Goal: Information Seeking & Learning: Learn about a topic

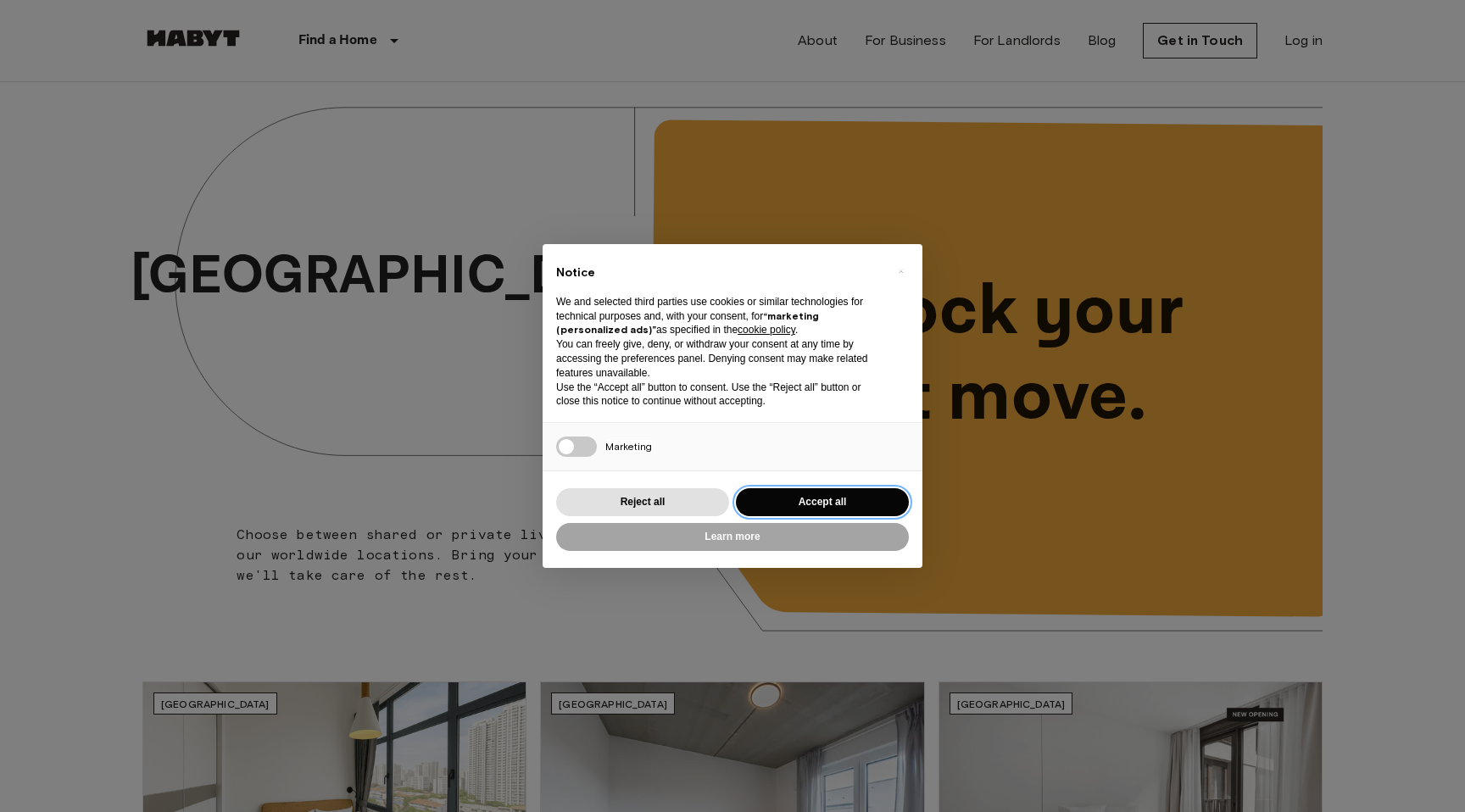
click at [817, 504] on button "Accept all" at bounding box center [822, 502] width 173 height 28
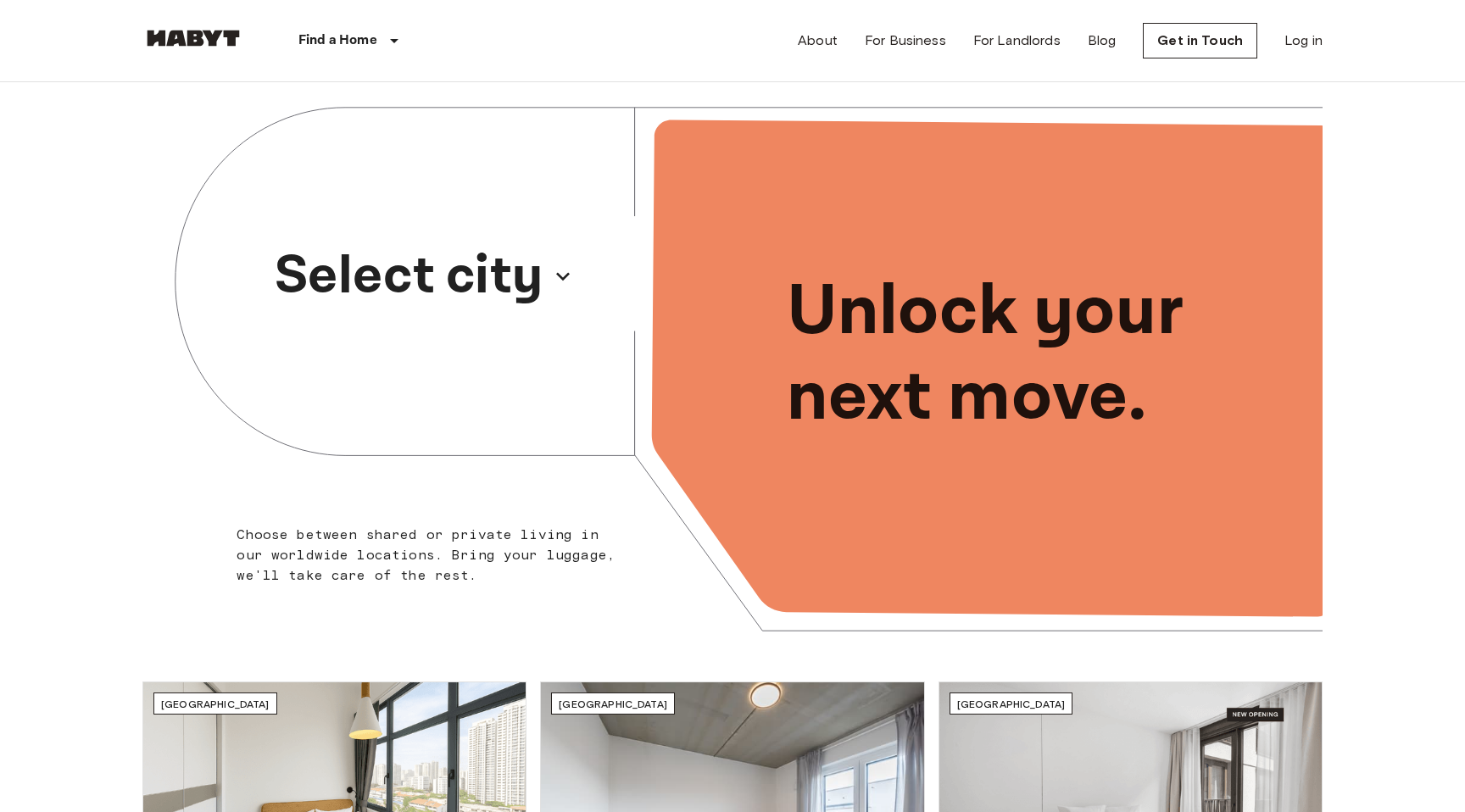
click at [525, 278] on p "Select city" at bounding box center [408, 276] width 268 height 82
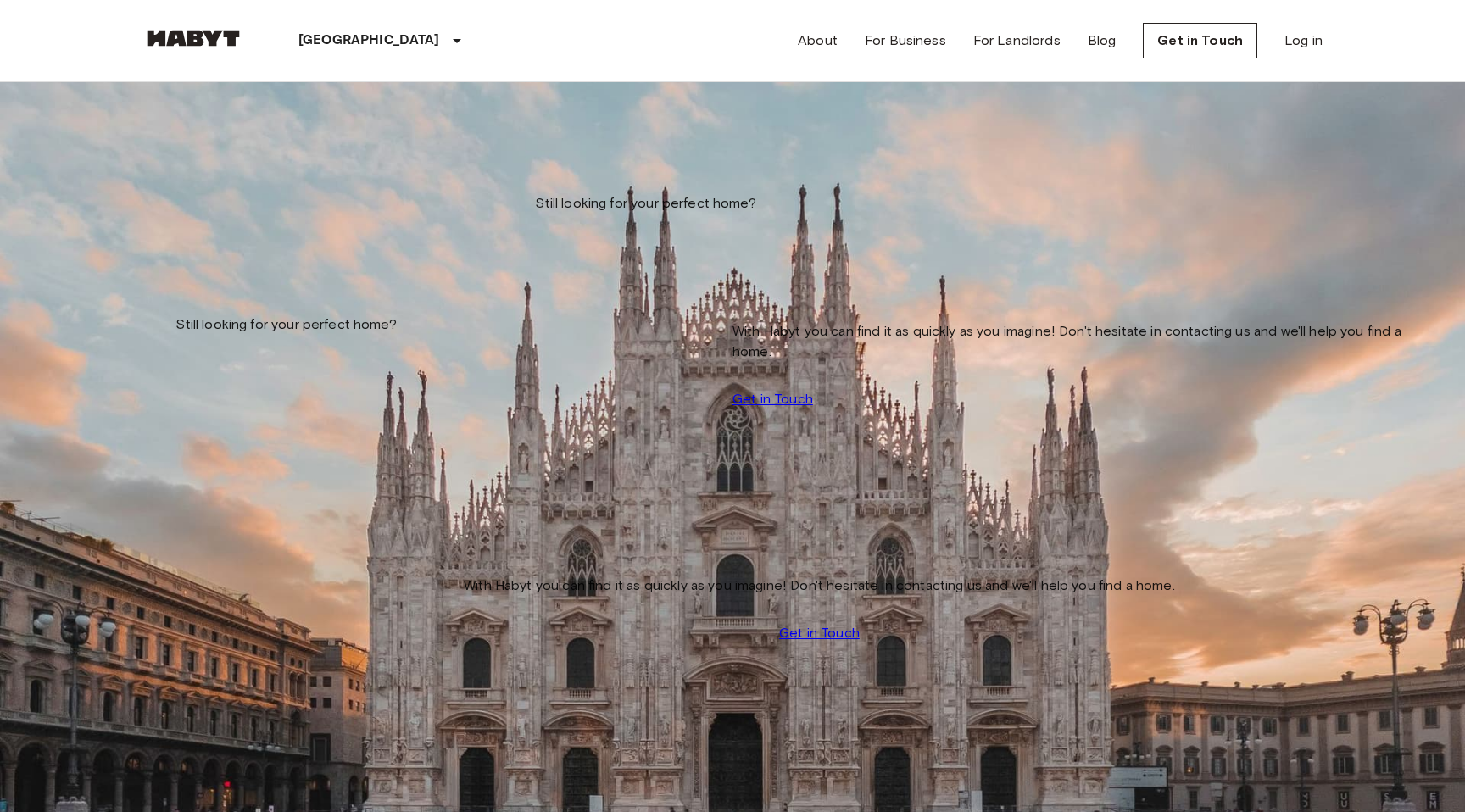
type input "**********"
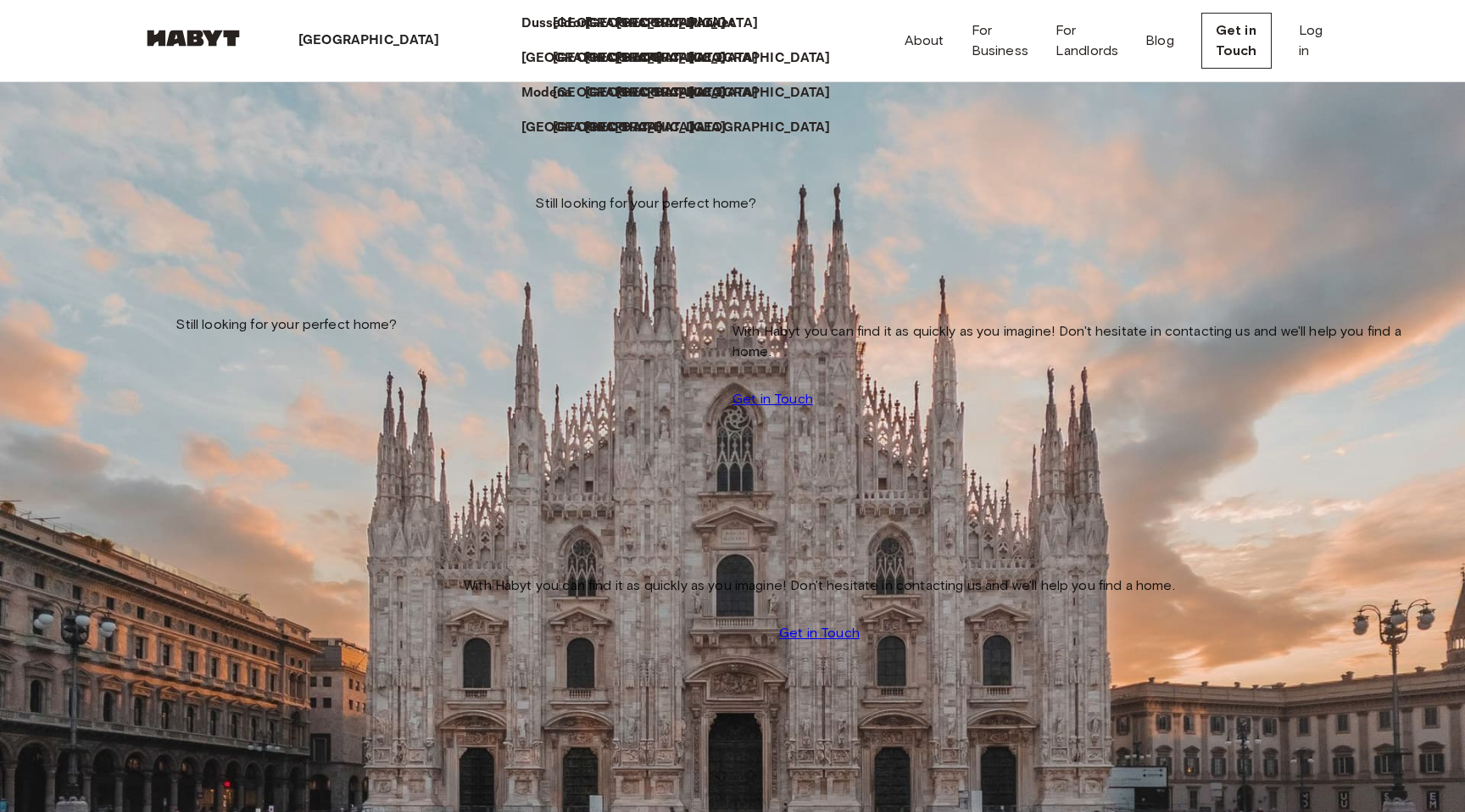
click at [329, 38] on p "[GEOGRAPHIC_DATA]" at bounding box center [369, 40] width 142 height 20
click at [905, 48] on link "About" at bounding box center [925, 40] width 40 height 20
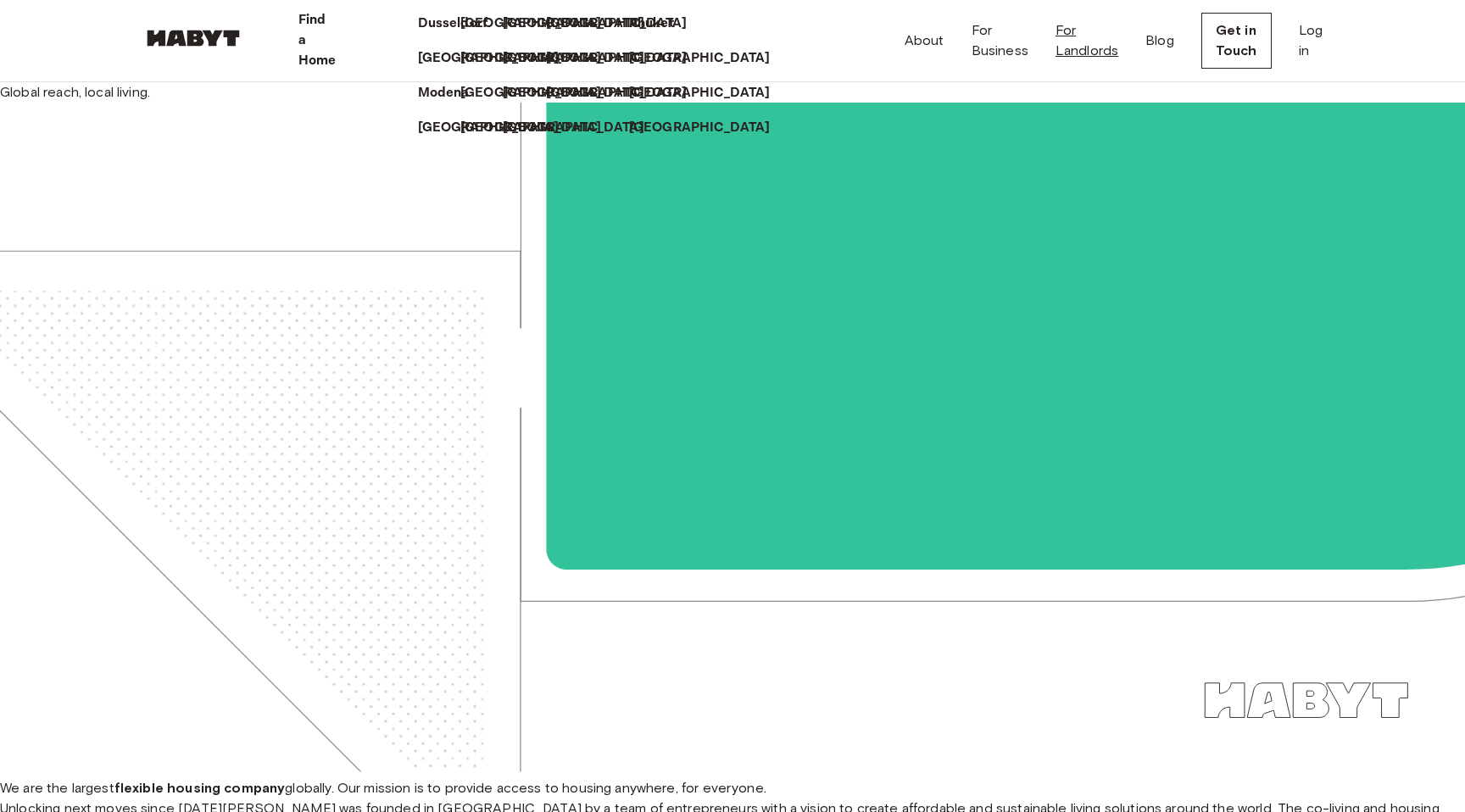
click at [1055, 39] on link "For Landlords" at bounding box center [1086, 40] width 63 height 41
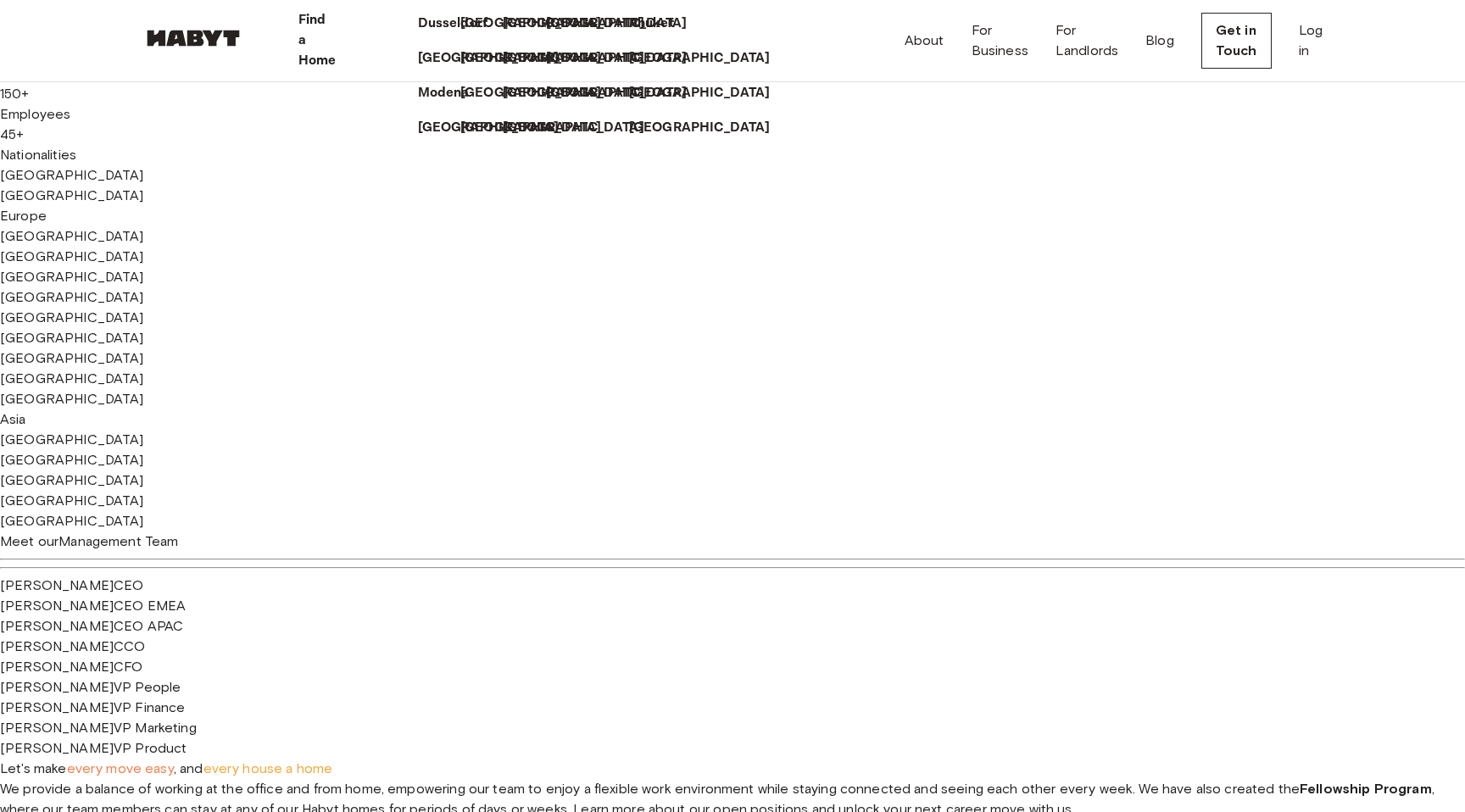
scroll to position [971, 0]
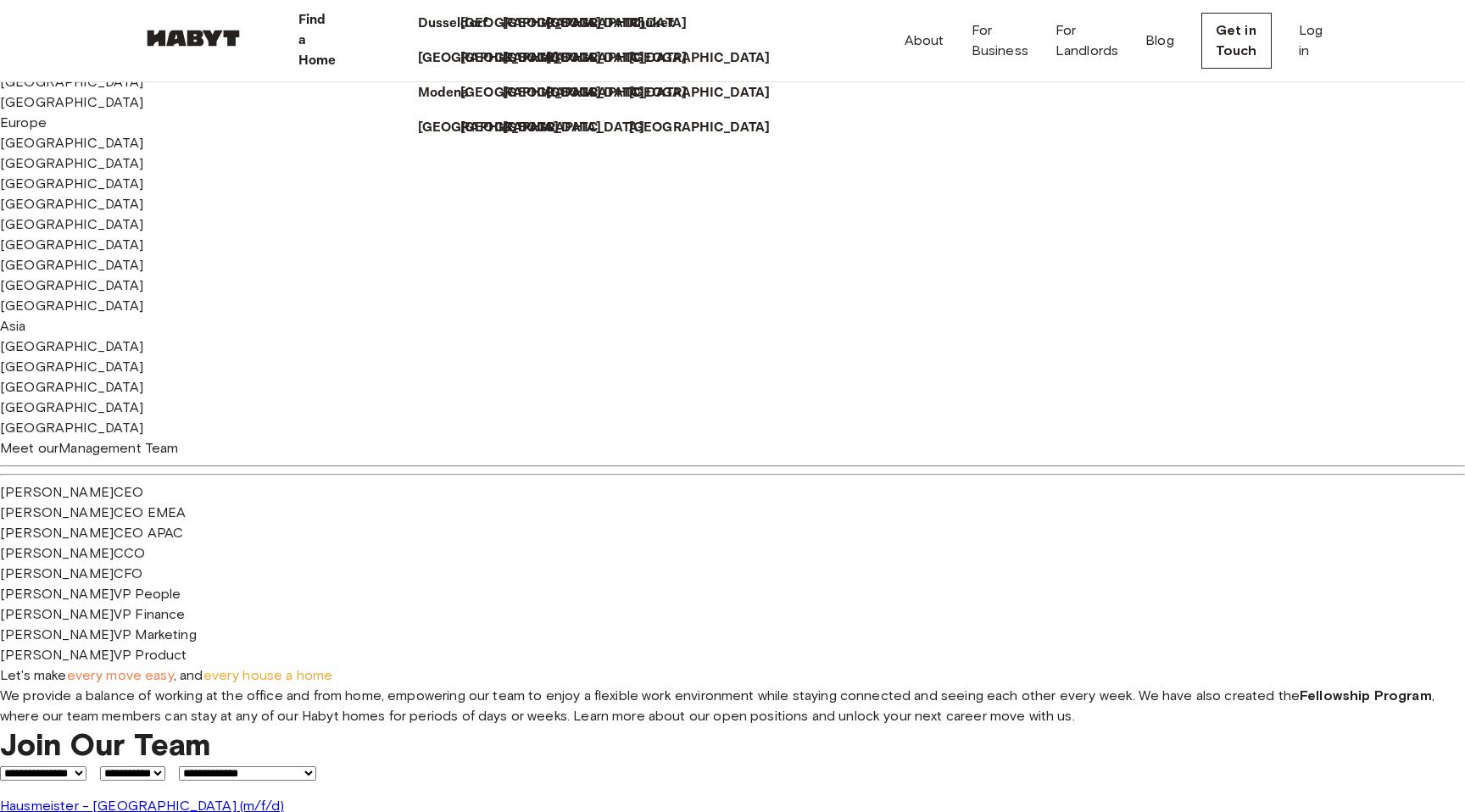
click at [380, 33] on div "Find a Home" at bounding box center [320, 41] width 154 height 82
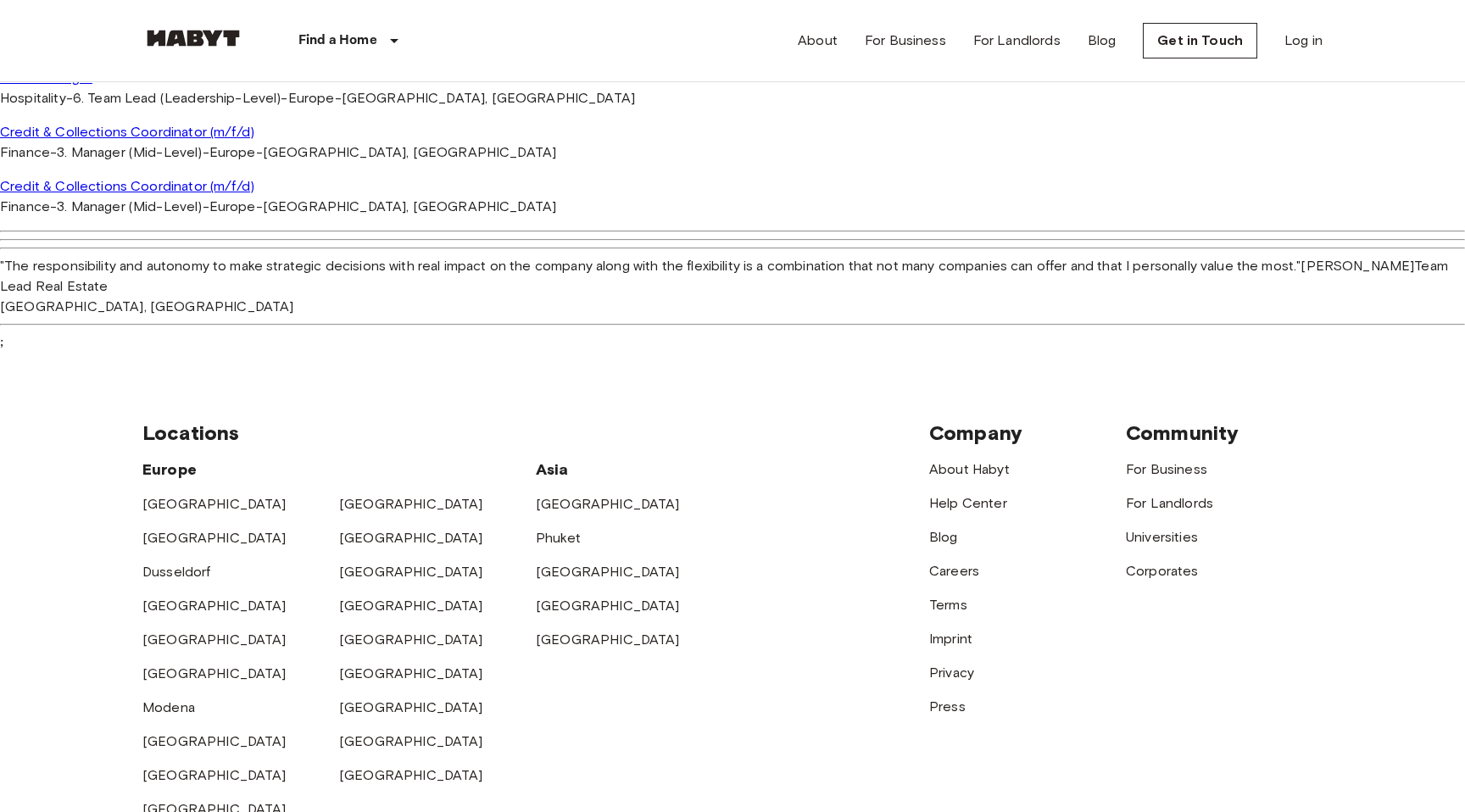
scroll to position [2465, 0]
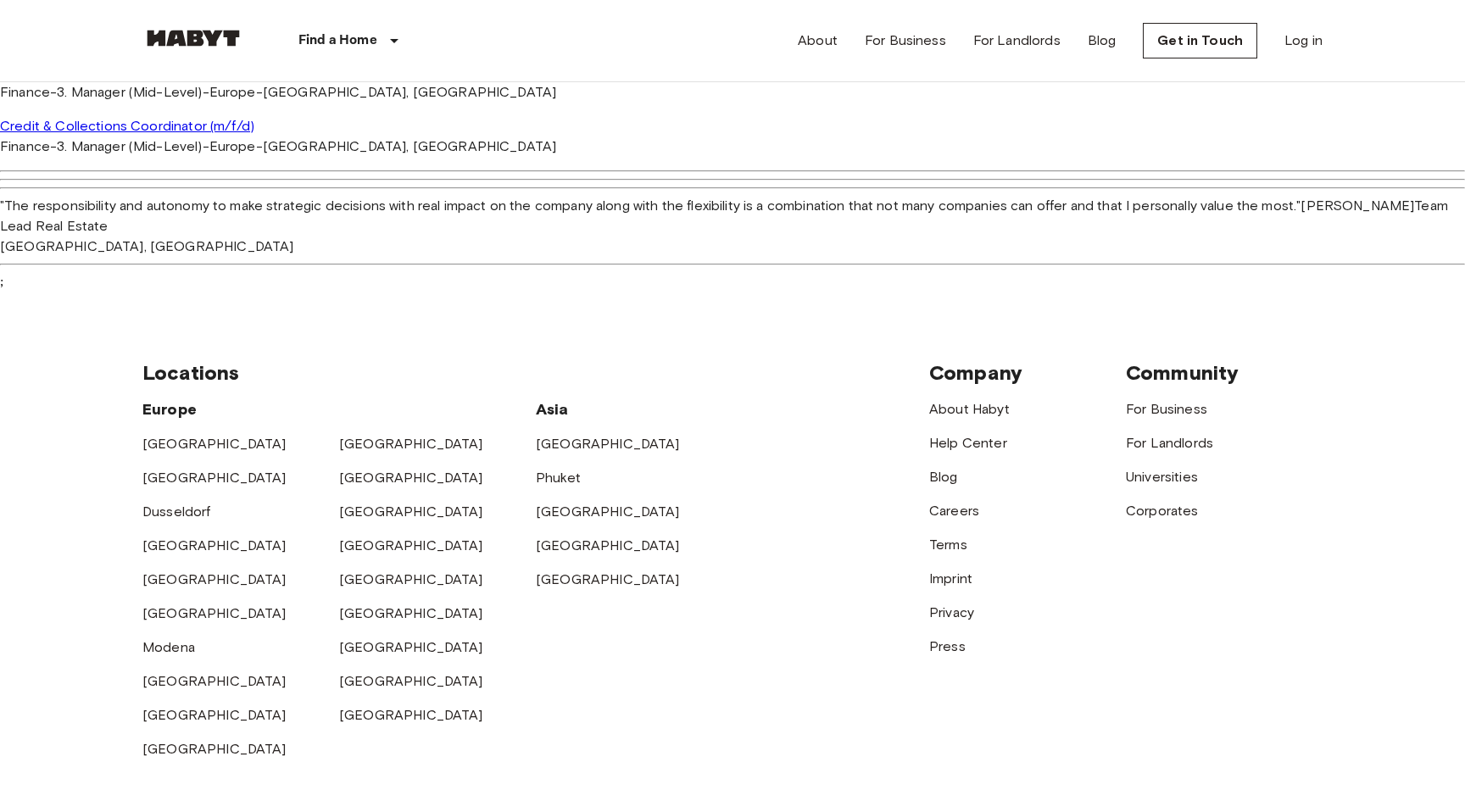
drag, startPoint x: 187, startPoint y: 470, endPoint x: 353, endPoint y: 470, distance: 166.0
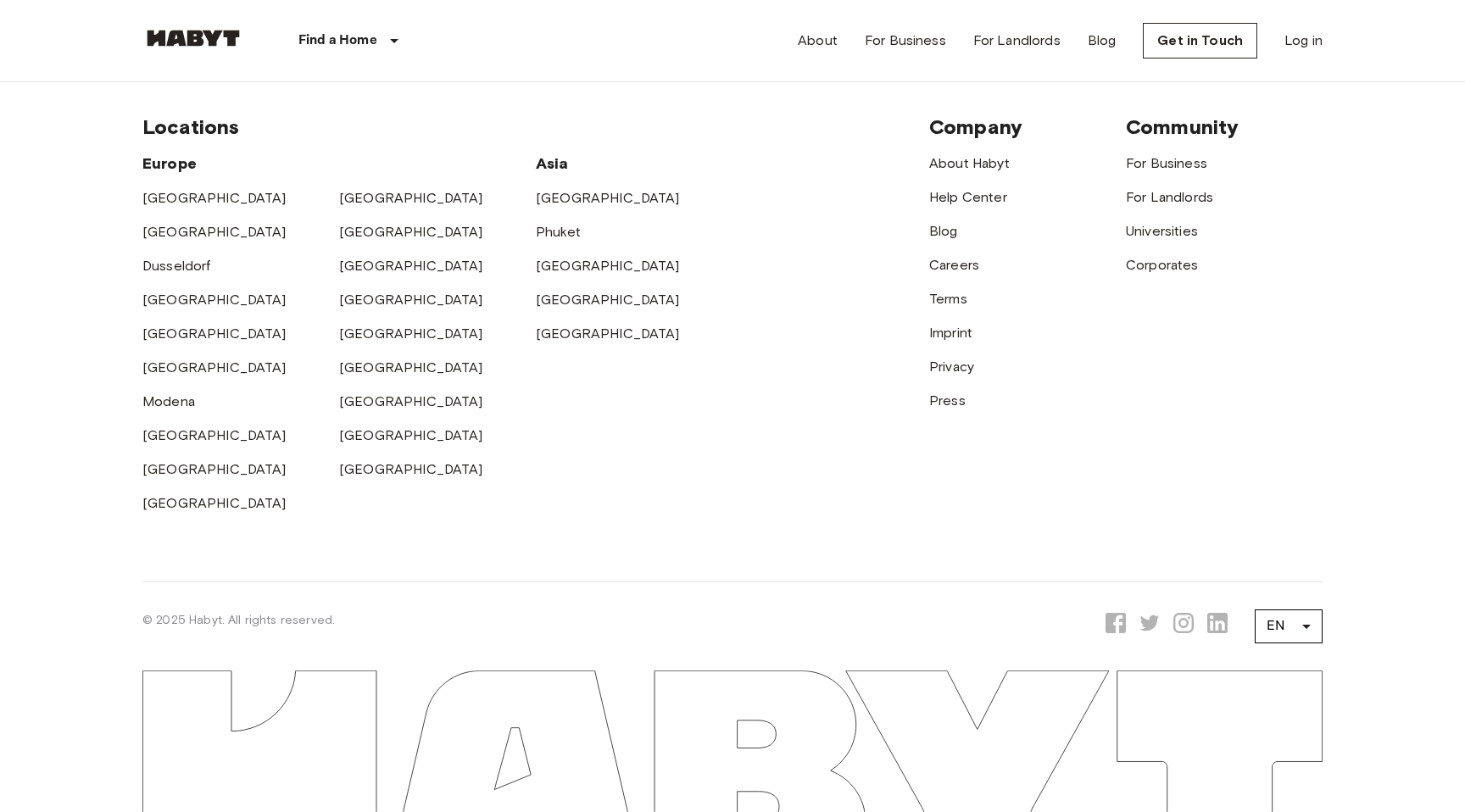
scroll to position [5438, 0]
